Goal: Information Seeking & Learning: Learn about a topic

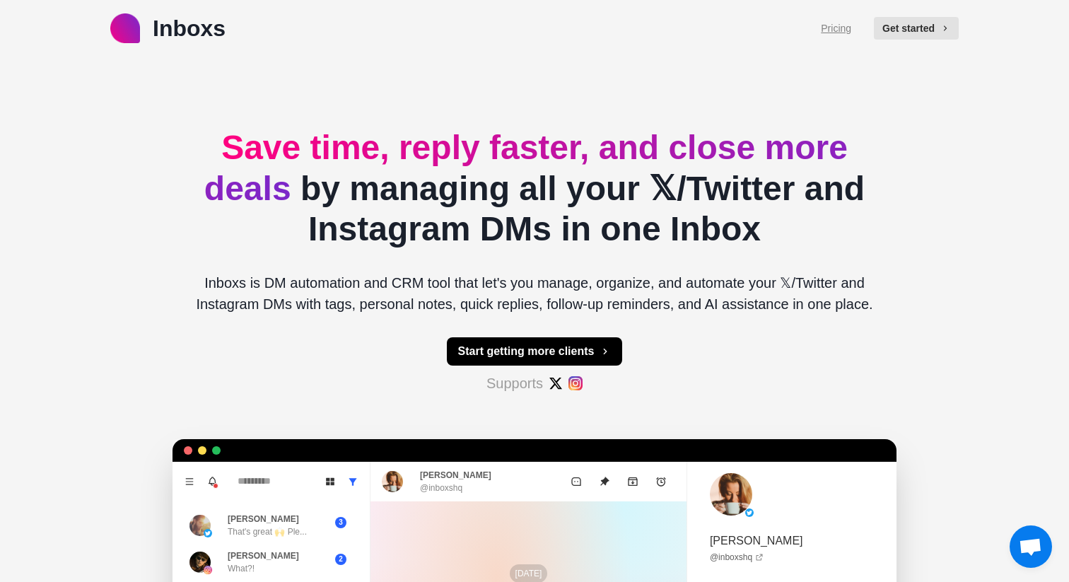
click at [838, 32] on link "Pricing" at bounding box center [836, 28] width 30 height 15
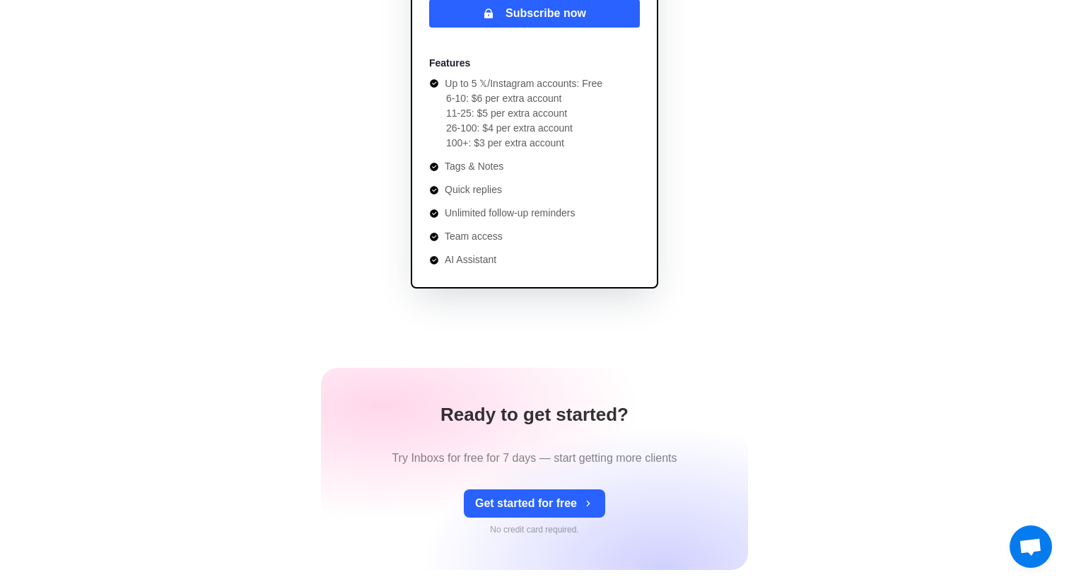
scroll to position [332, 0]
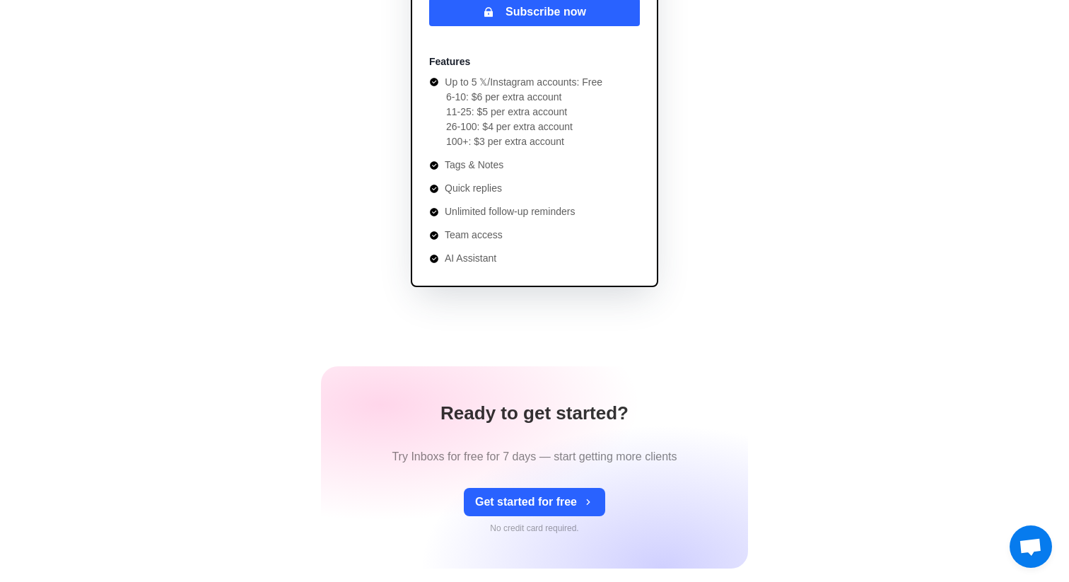
click at [563, 209] on li "Unlimited follow-up reminders" at bounding box center [515, 211] width 173 height 15
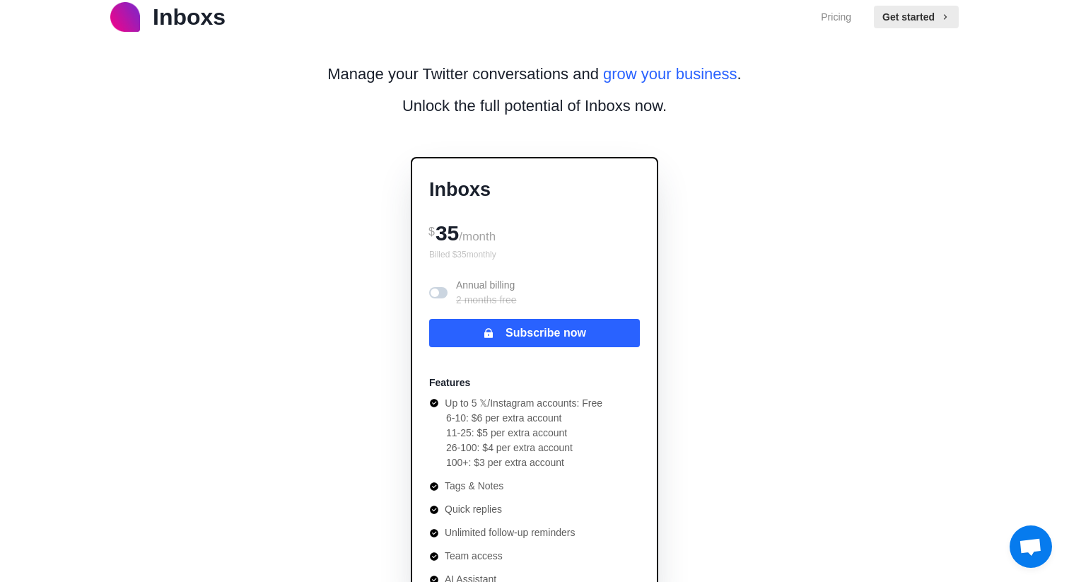
scroll to position [0, 0]
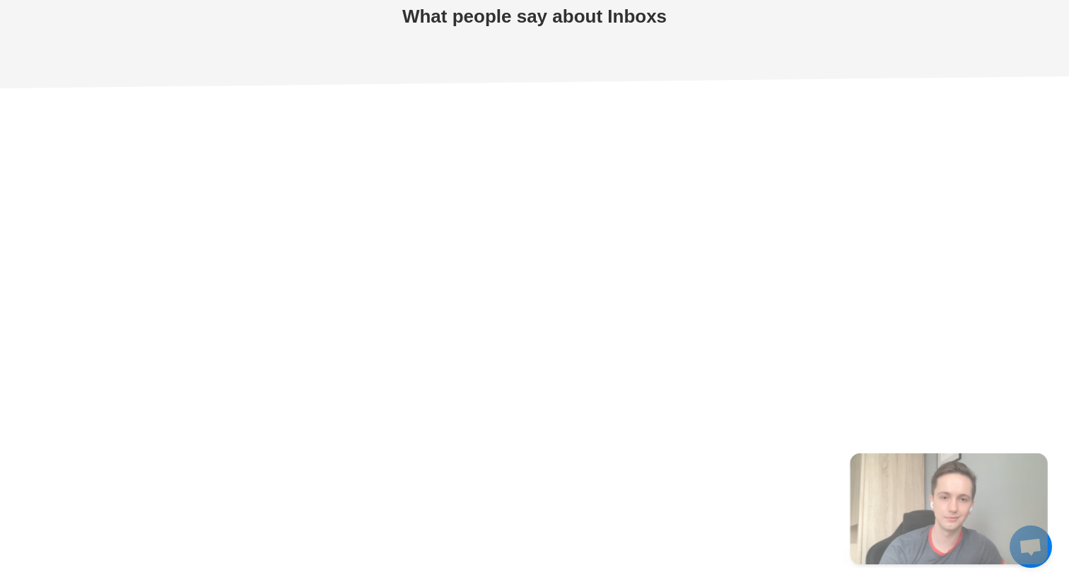
scroll to position [4340, 0]
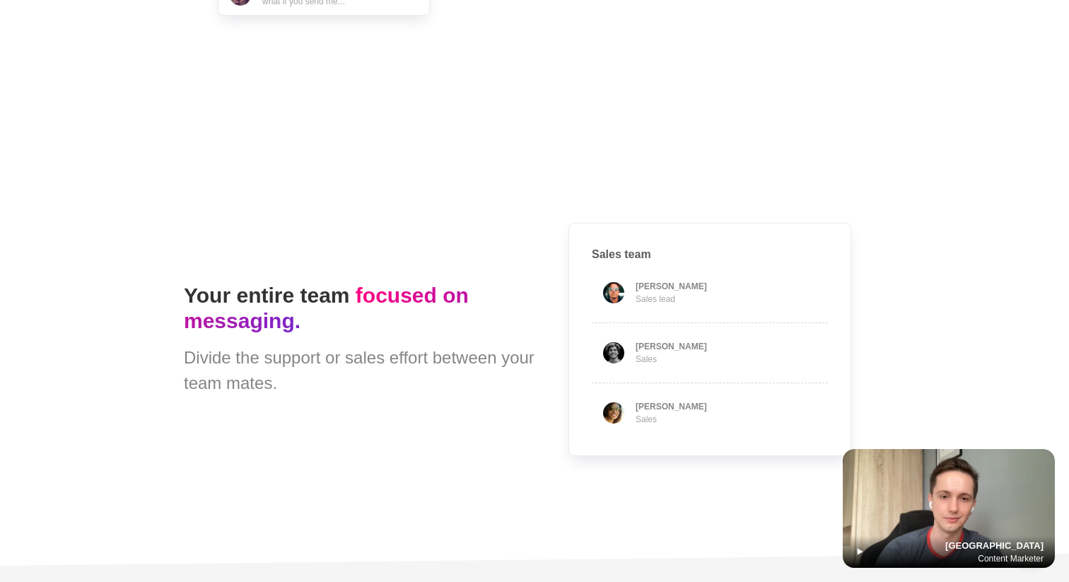
type textarea "*"
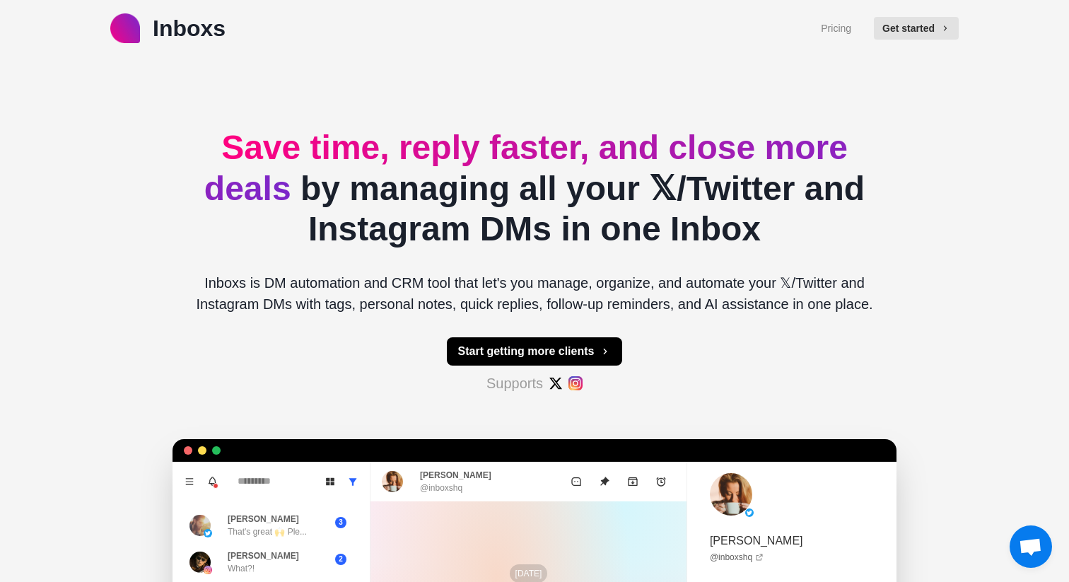
scroll to position [110, 0]
